Goal: Information Seeking & Learning: Learn about a topic

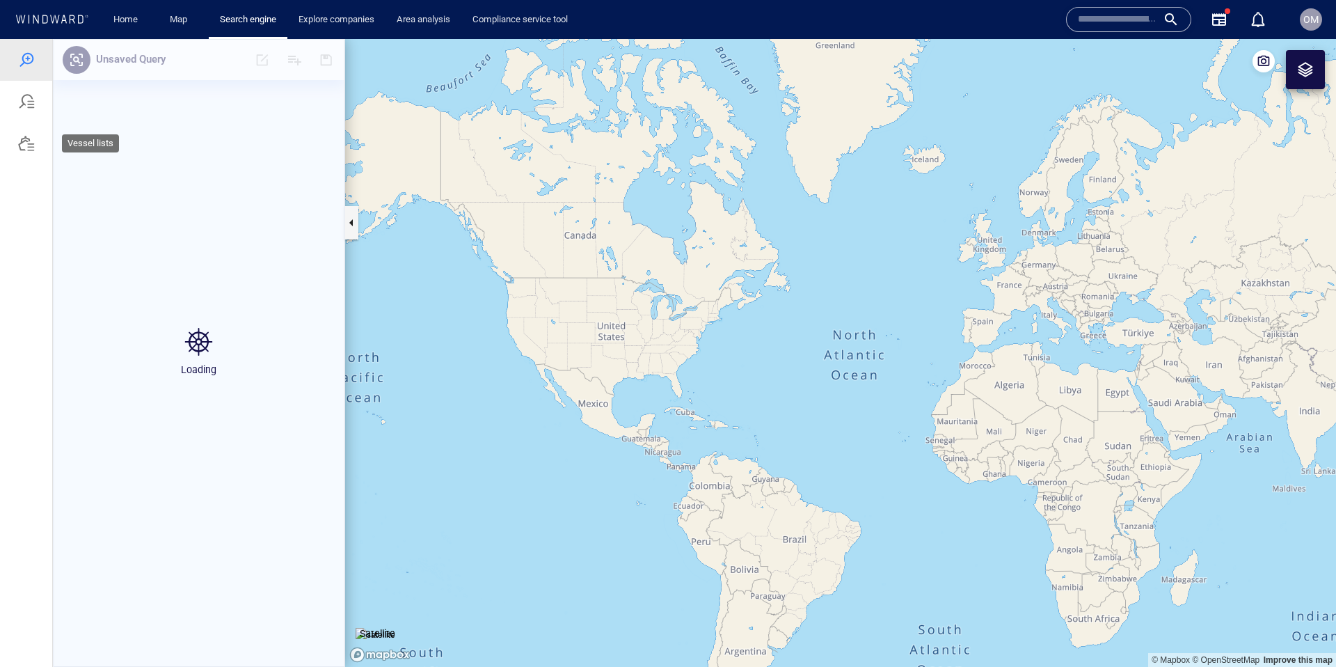
click at [26, 142] on div at bounding box center [26, 143] width 17 height 17
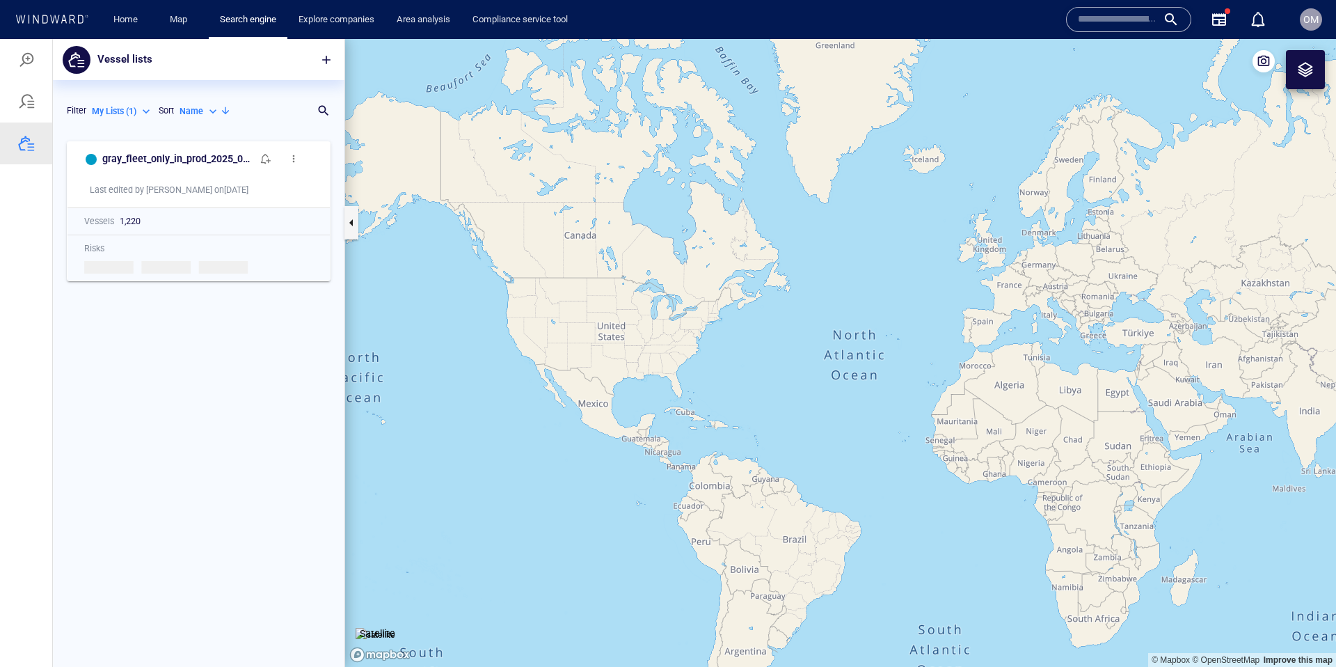
scroll to position [532, 292]
click at [301, 110] on div "Search for a list name" at bounding box center [193, 111] width 235 height 20
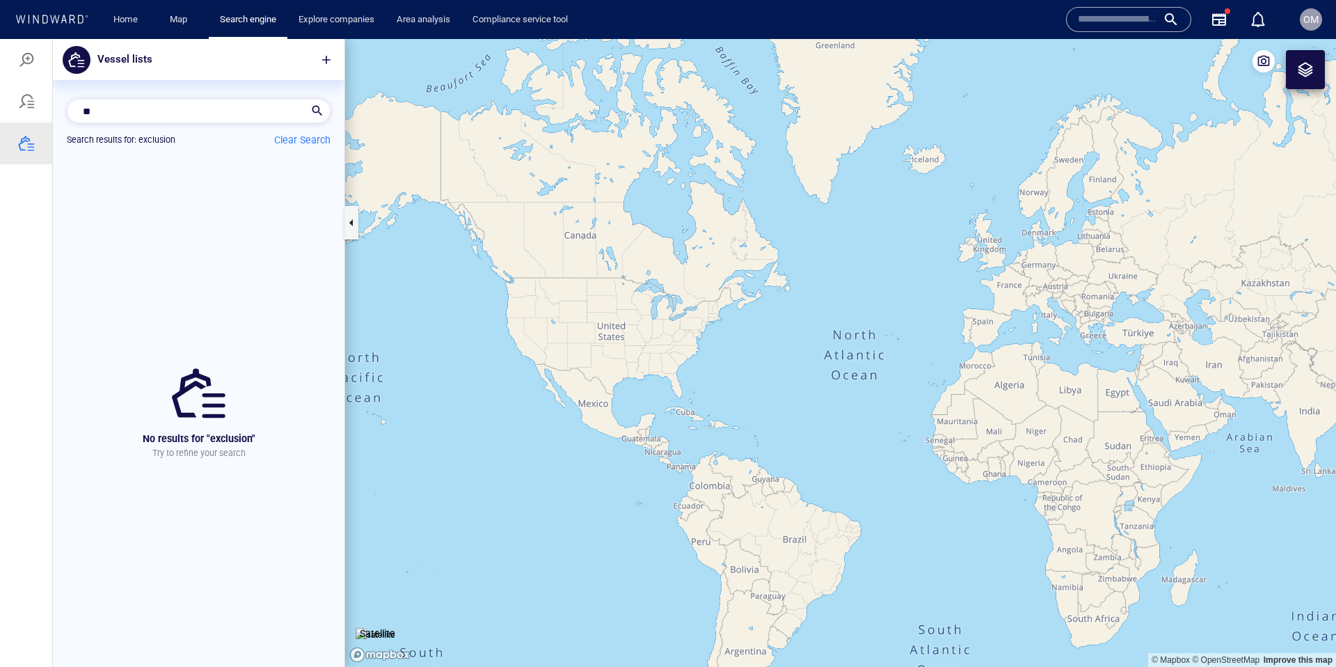
type input "*"
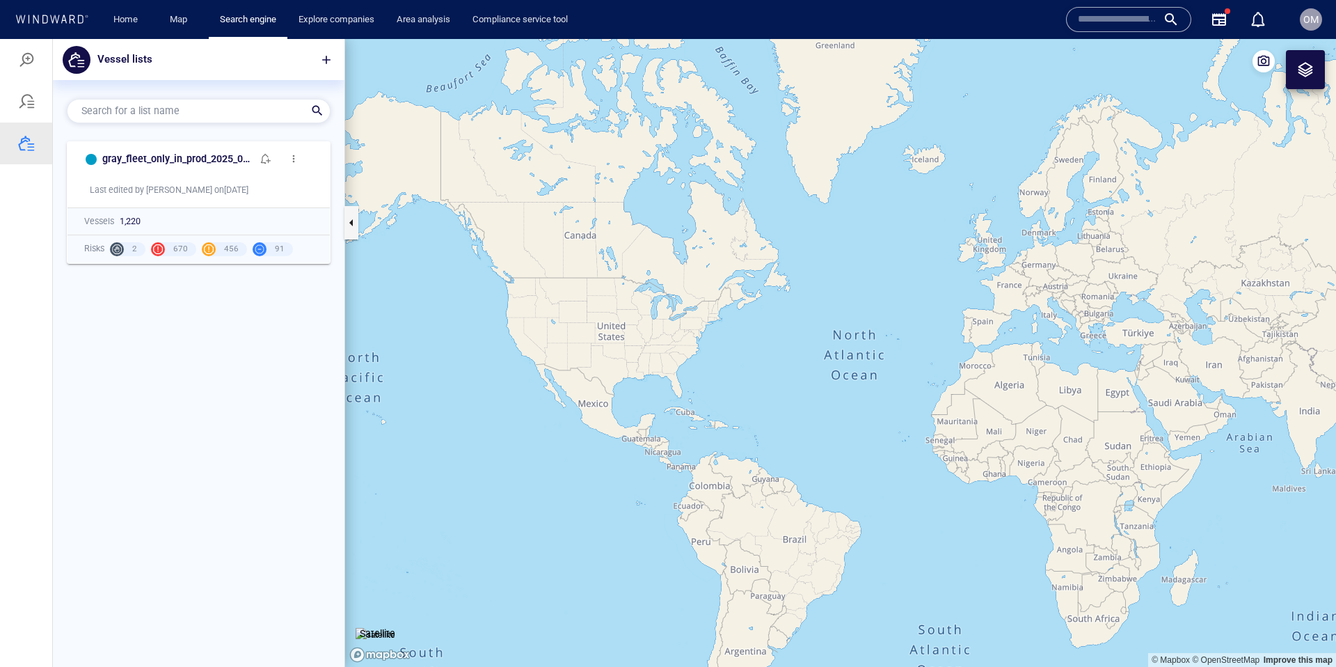
drag, startPoint x: 132, startPoint y: 61, endPoint x: 150, endPoint y: 60, distance: 18.1
click at [134, 61] on p "Vessel lists" at bounding box center [124, 60] width 55 height 18
click at [27, 103] on div at bounding box center [26, 101] width 17 height 17
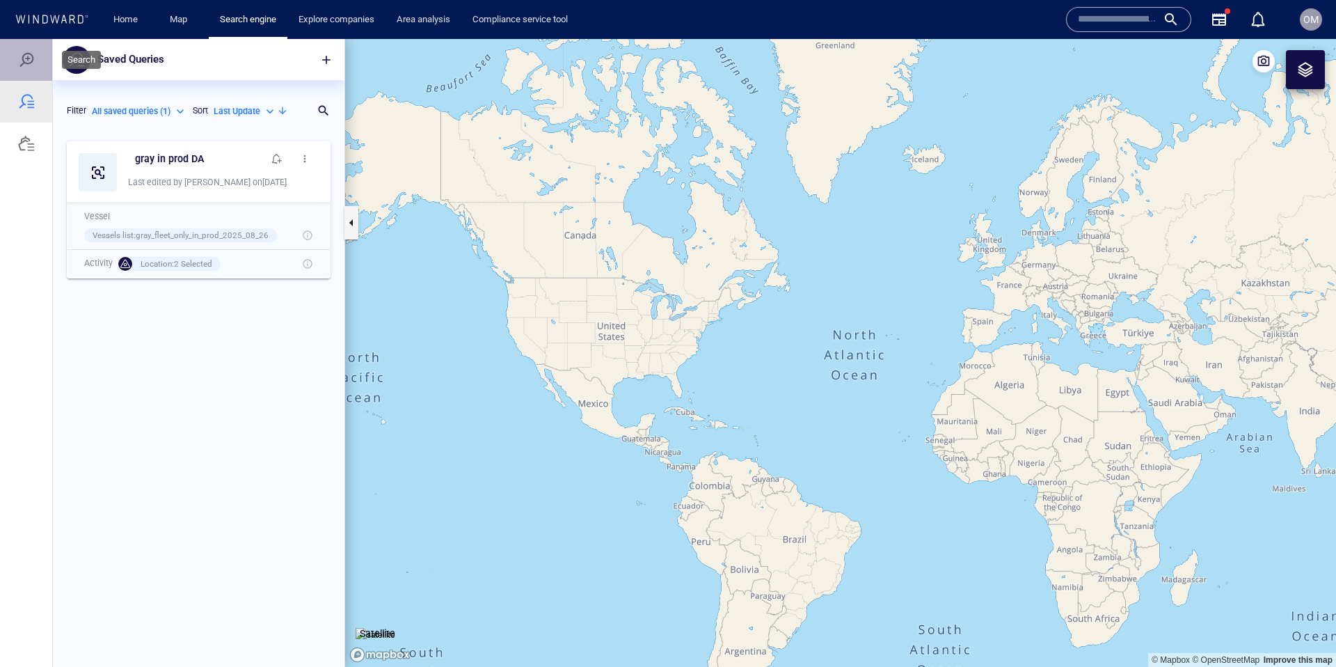
click at [26, 62] on div at bounding box center [26, 60] width 17 height 17
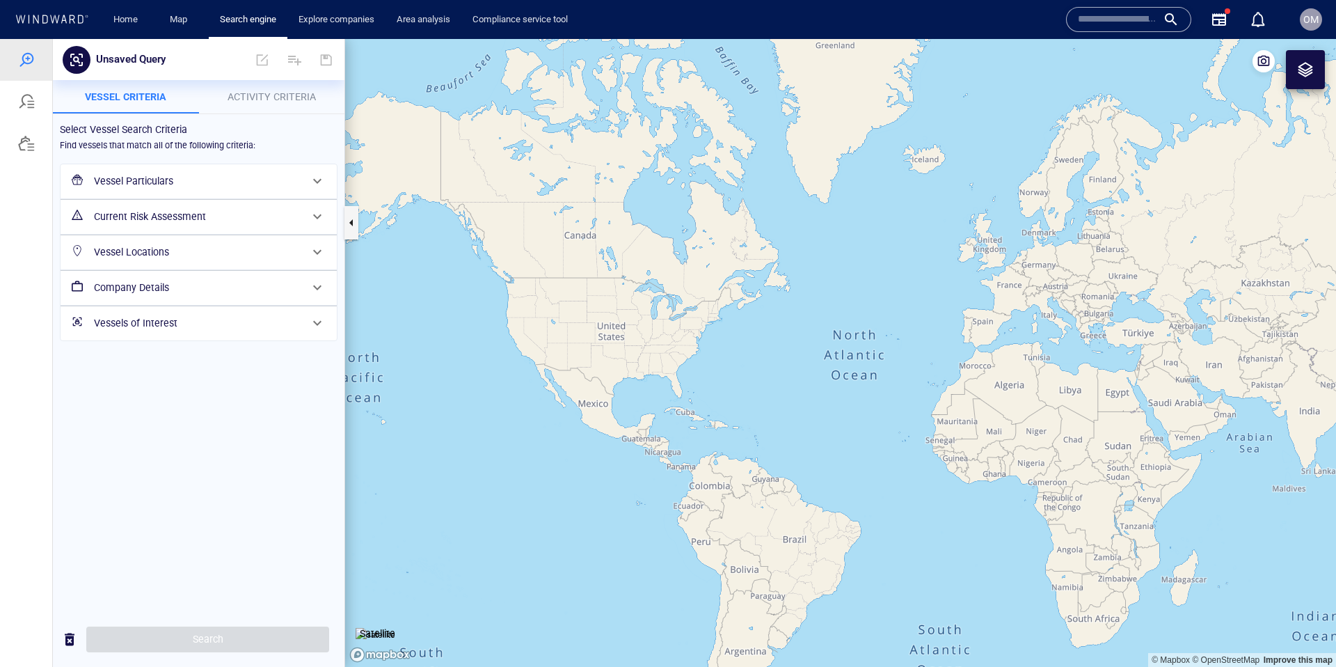
click at [177, 318] on h6 "Vessels of Interest" at bounding box center [197, 323] width 207 height 17
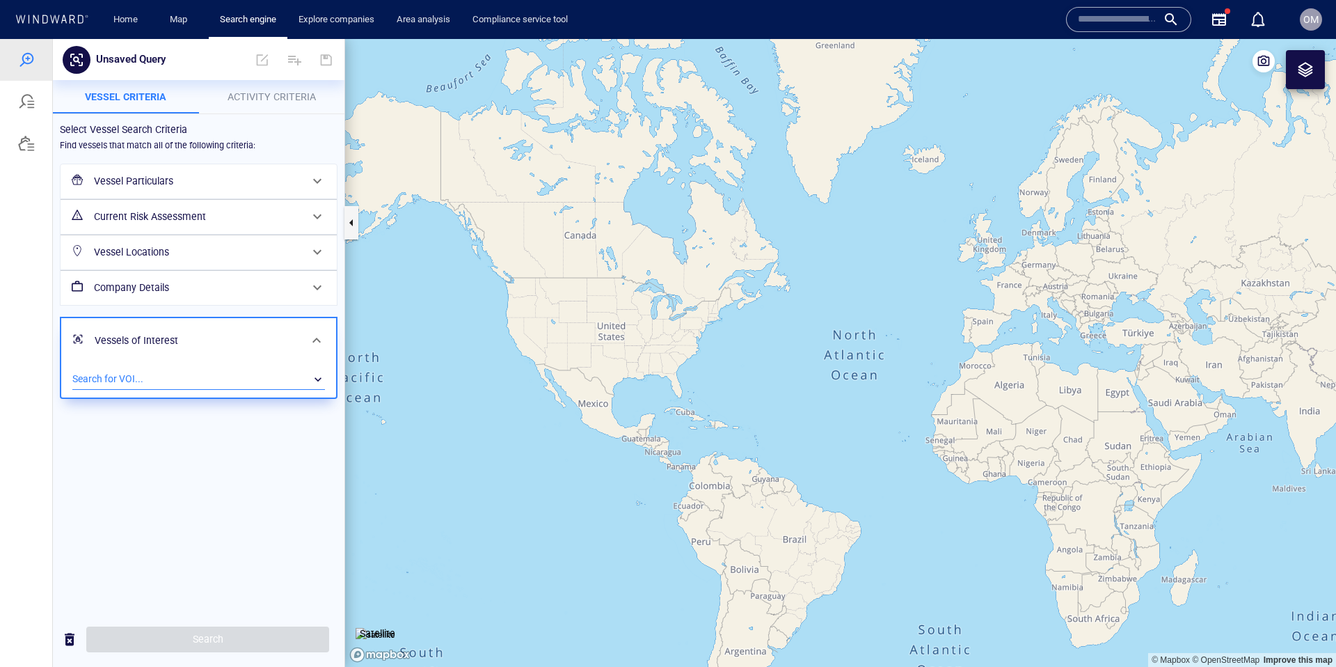
click at [144, 377] on div "​" at bounding box center [198, 379] width 253 height 21
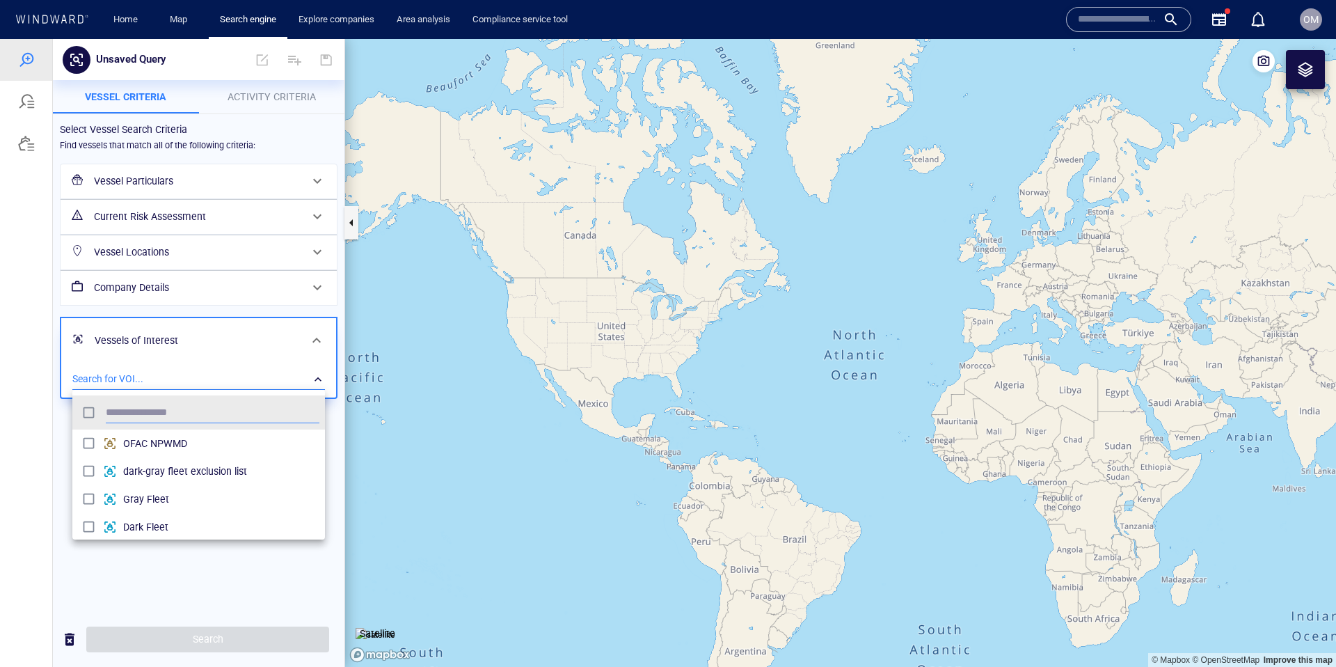
scroll to position [139, 253]
type input "***"
click at [127, 441] on span "dark-gray fleet exclusion list" at bounding box center [221, 443] width 196 height 17
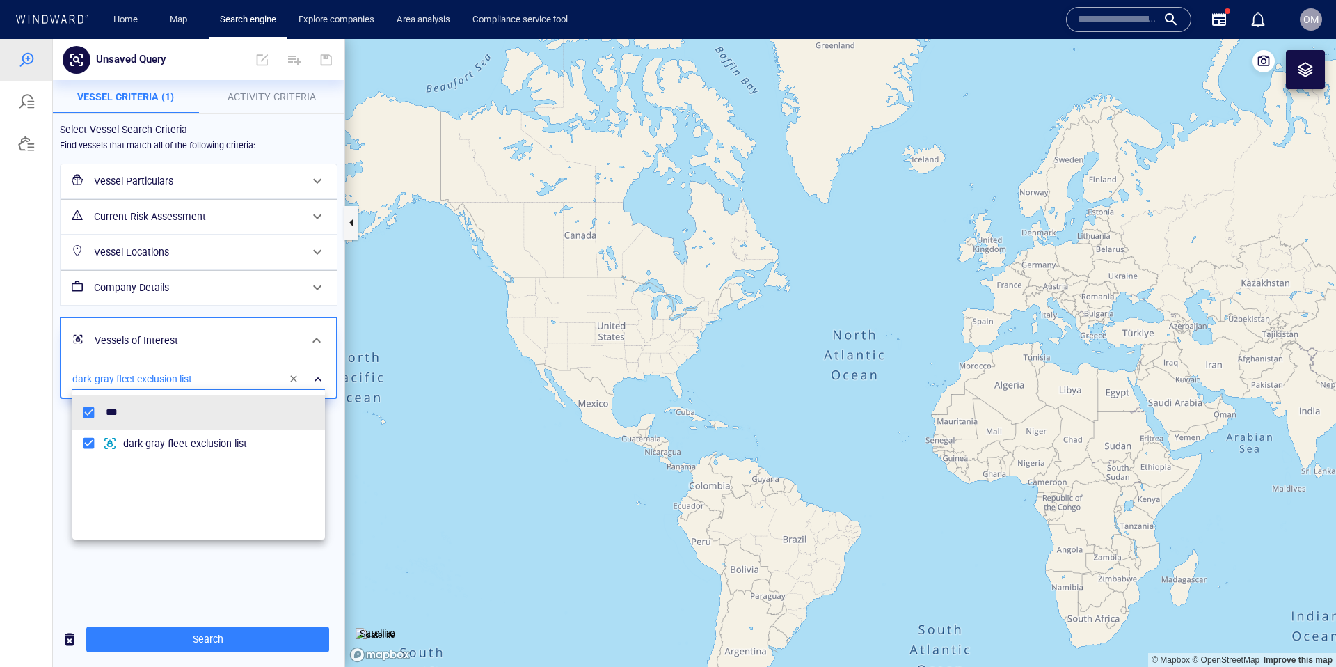
click at [185, 585] on div at bounding box center [668, 353] width 1336 height 628
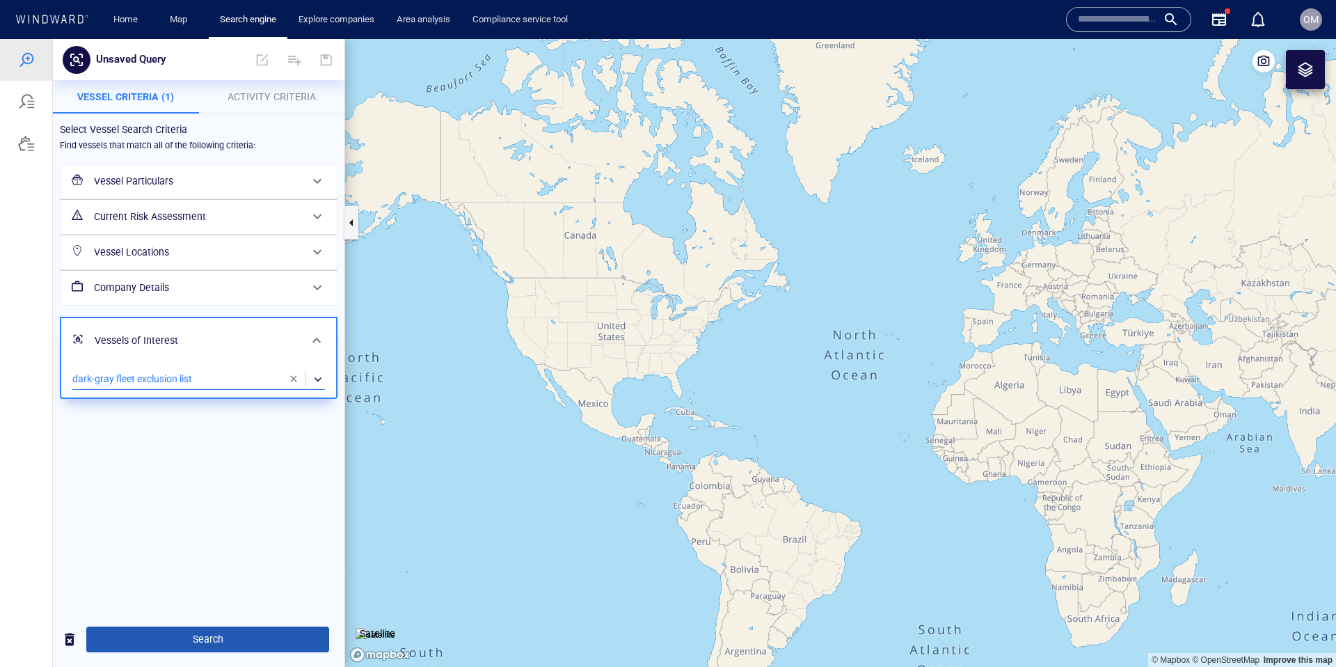
click at [214, 644] on span "Search" at bounding box center [207, 639] width 221 height 17
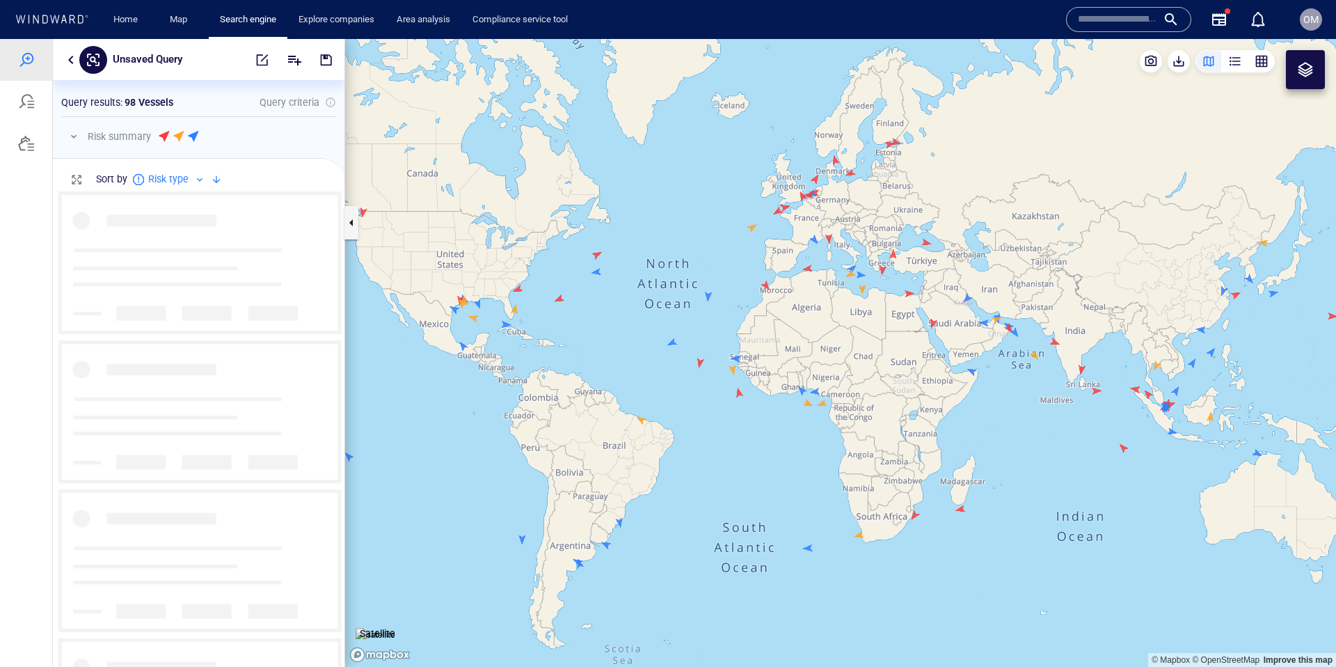
scroll to position [476, 292]
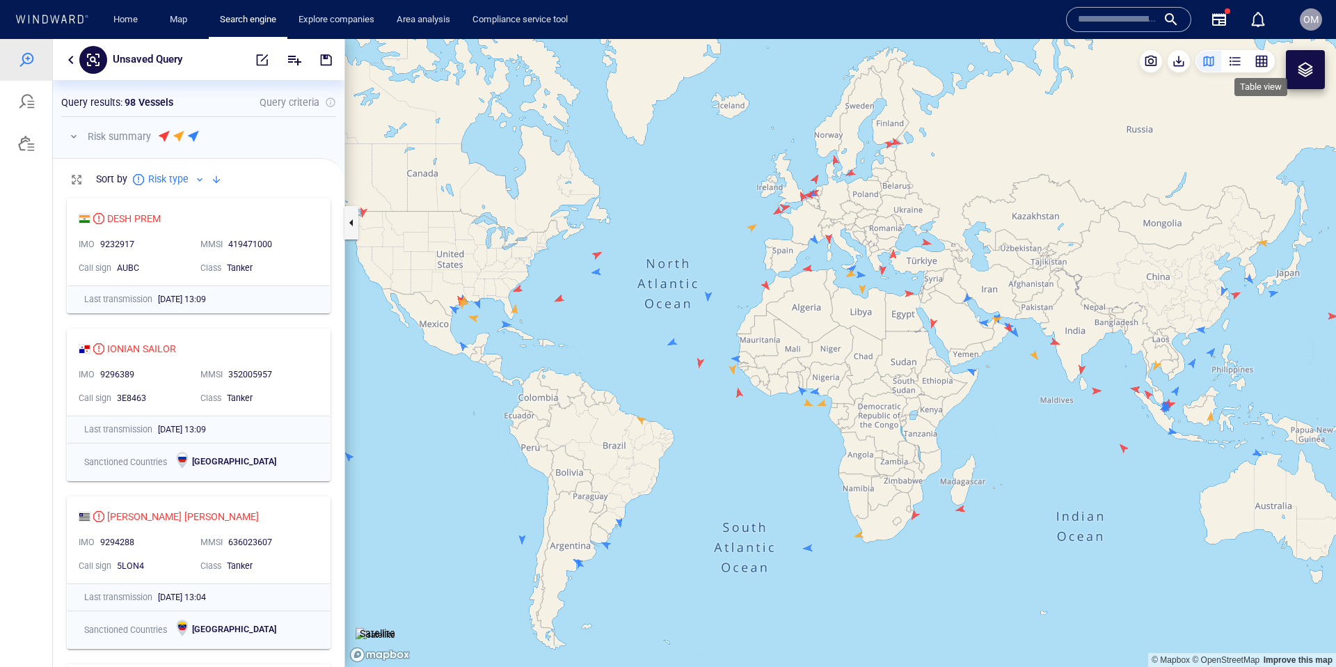
click at [1256, 61] on div "button" at bounding box center [1262, 61] width 14 height 14
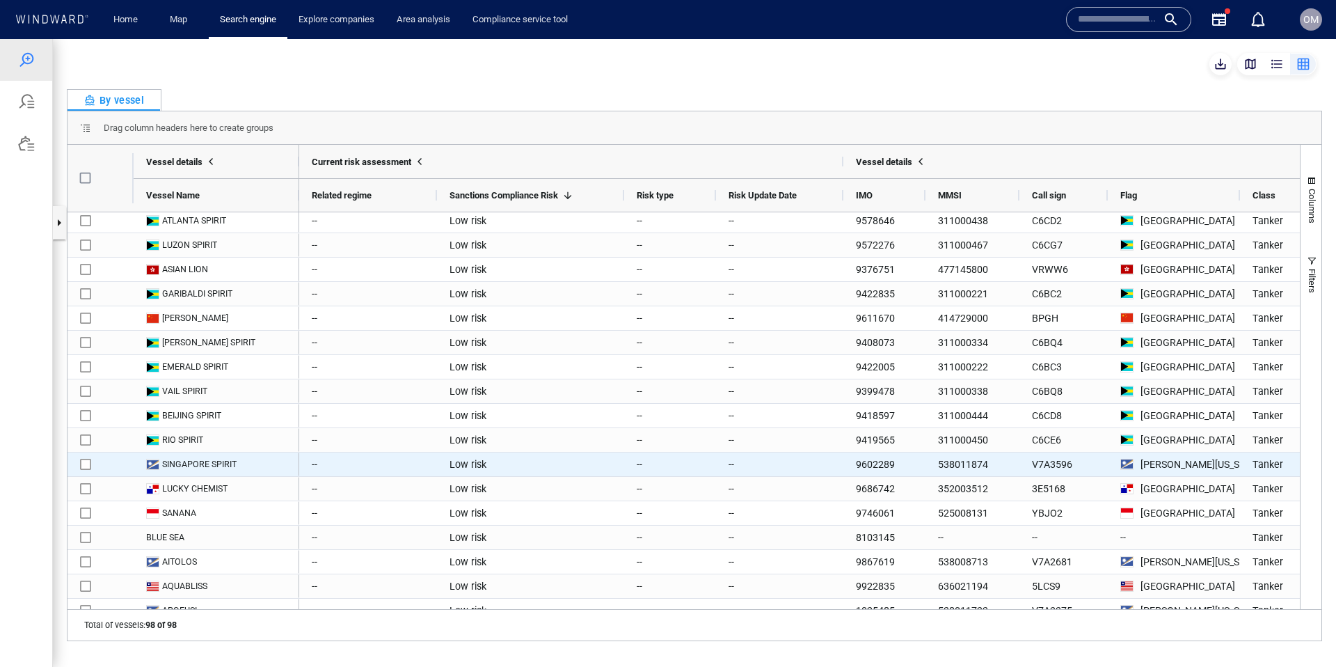
scroll to position [1989, 0]
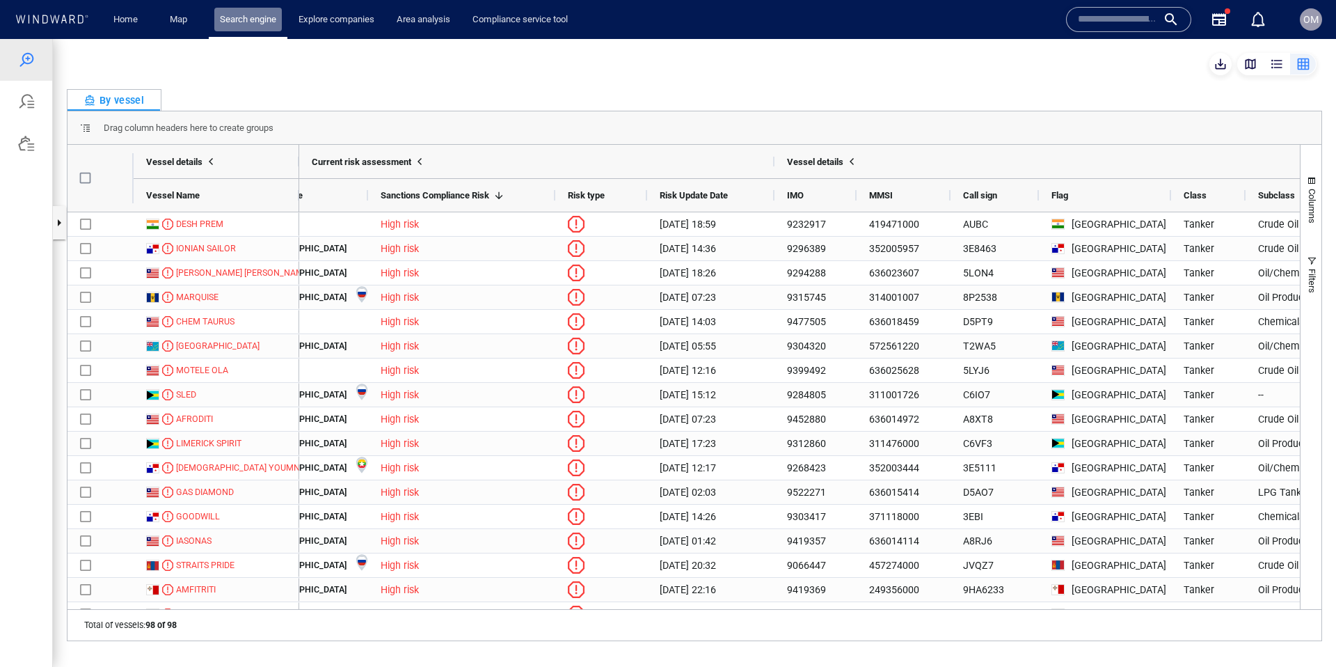
click at [221, 19] on link "Search engine" at bounding box center [248, 20] width 68 height 24
click at [22, 59] on div at bounding box center [26, 60] width 17 height 17
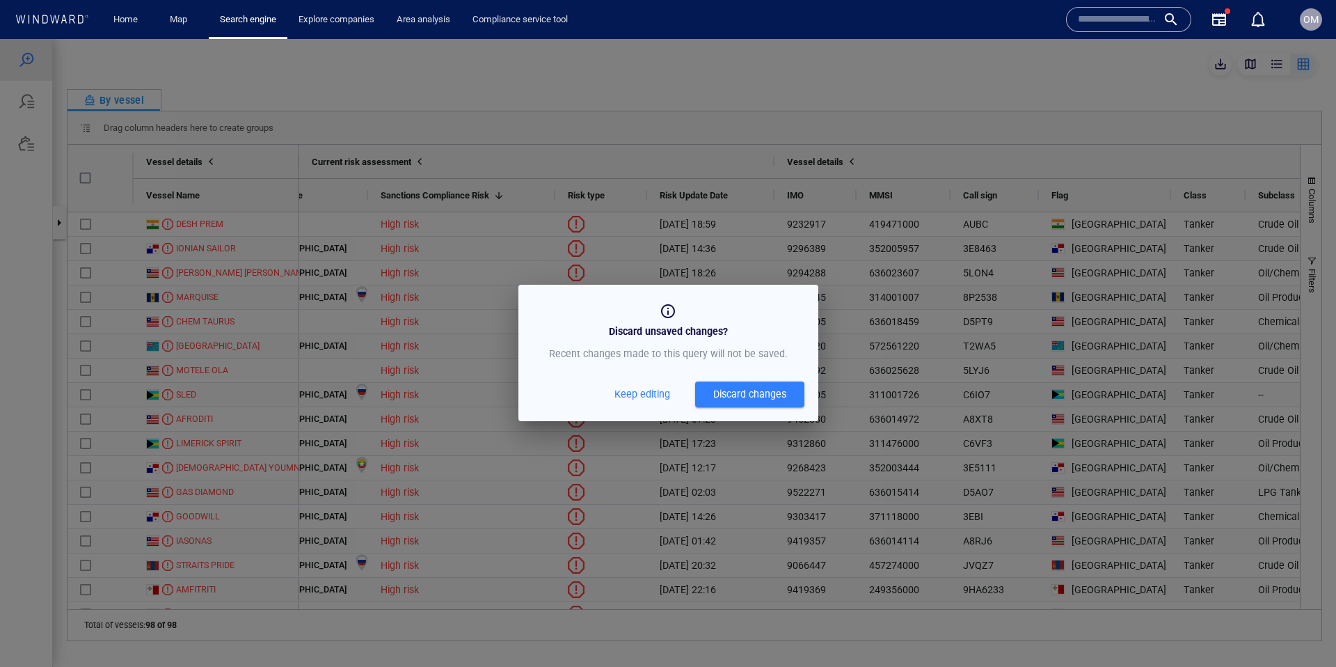
drag, startPoint x: 648, startPoint y: 395, endPoint x: 847, endPoint y: 331, distance: 208.9
click at [648, 395] on span "Keep editing" at bounding box center [643, 394] width 56 height 17
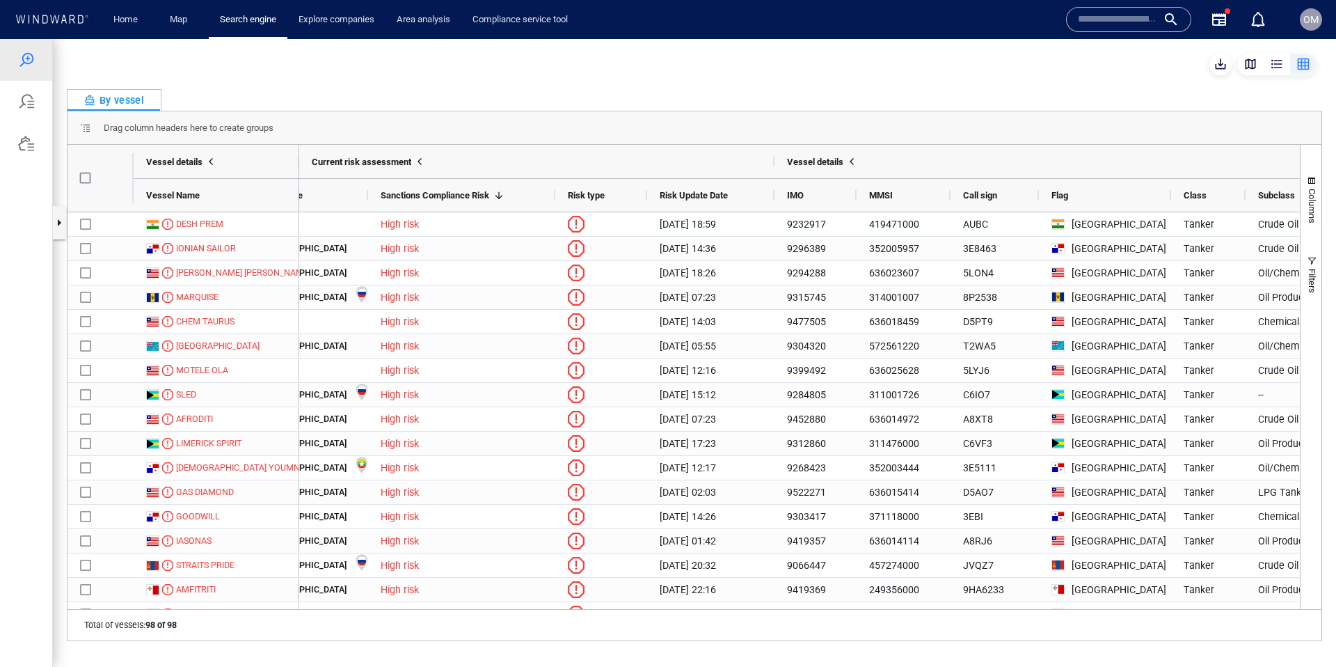
click at [1249, 63] on div "button" at bounding box center [1251, 64] width 14 height 14
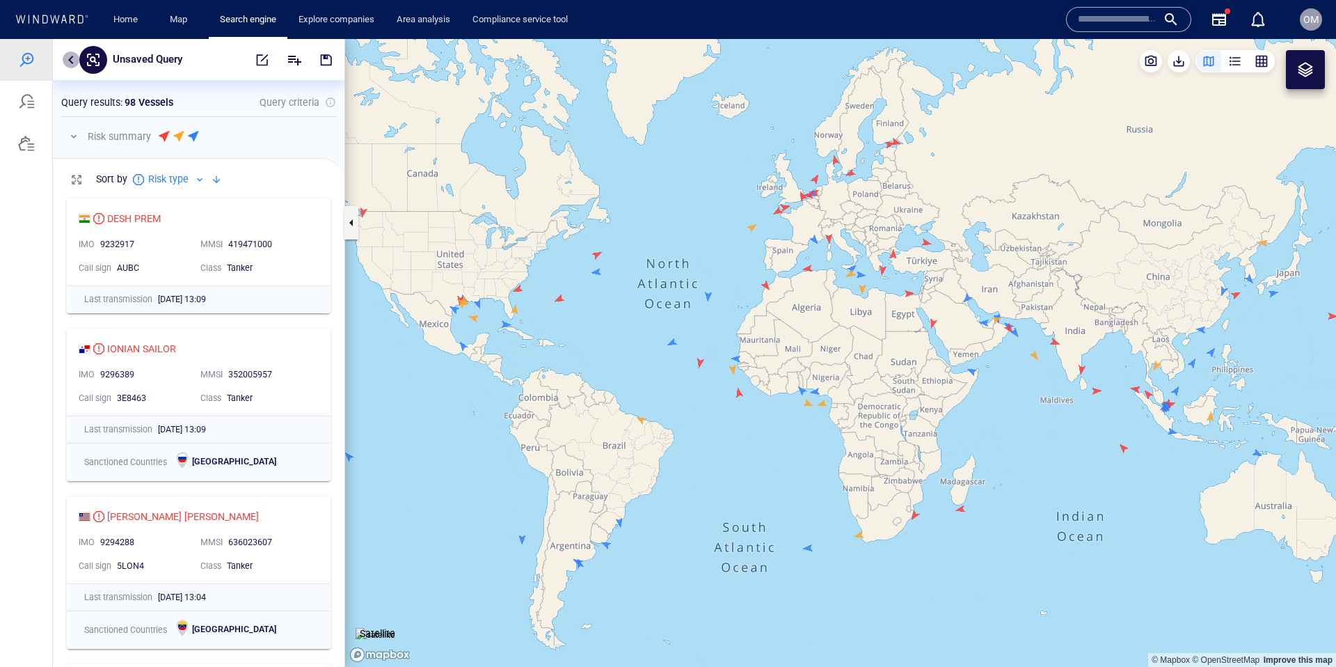
click at [72, 60] on button "button" at bounding box center [71, 60] width 17 height 17
